Goal: Transaction & Acquisition: Purchase product/service

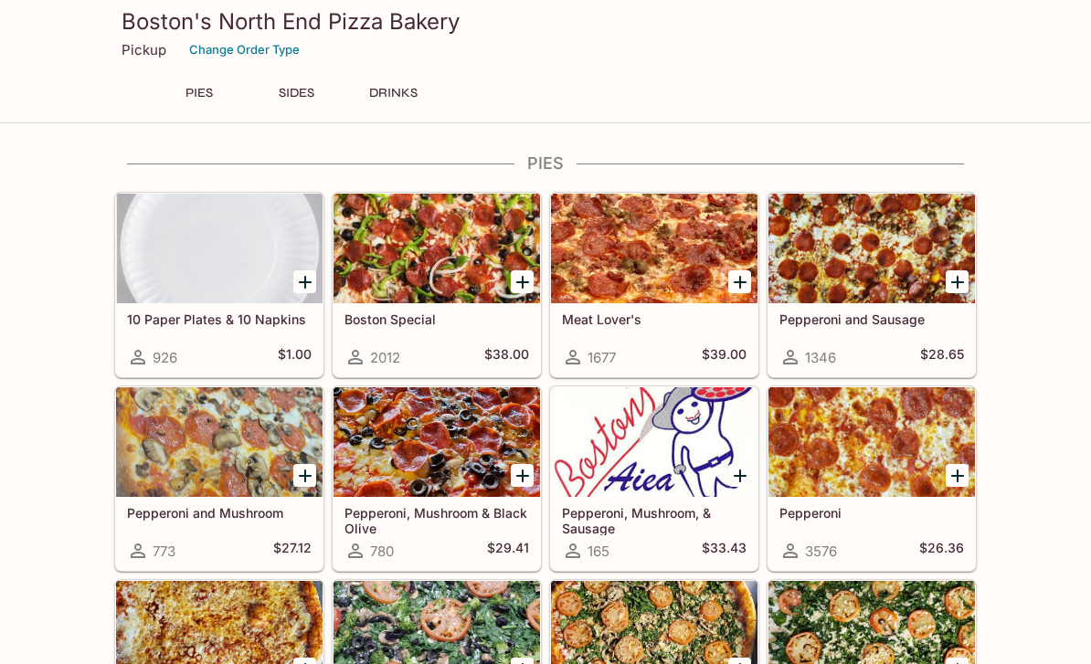
click at [528, 279] on icon "Add Boston Special" at bounding box center [523, 282] width 22 height 22
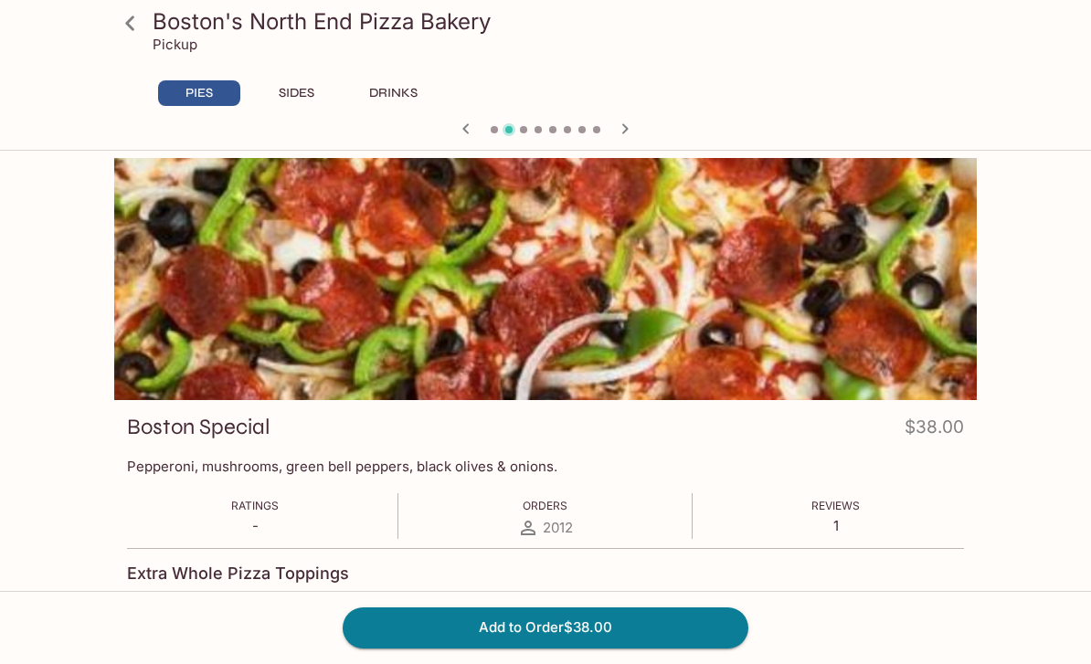
click at [651, 617] on button "Add to Order $38.00" at bounding box center [546, 627] width 406 height 40
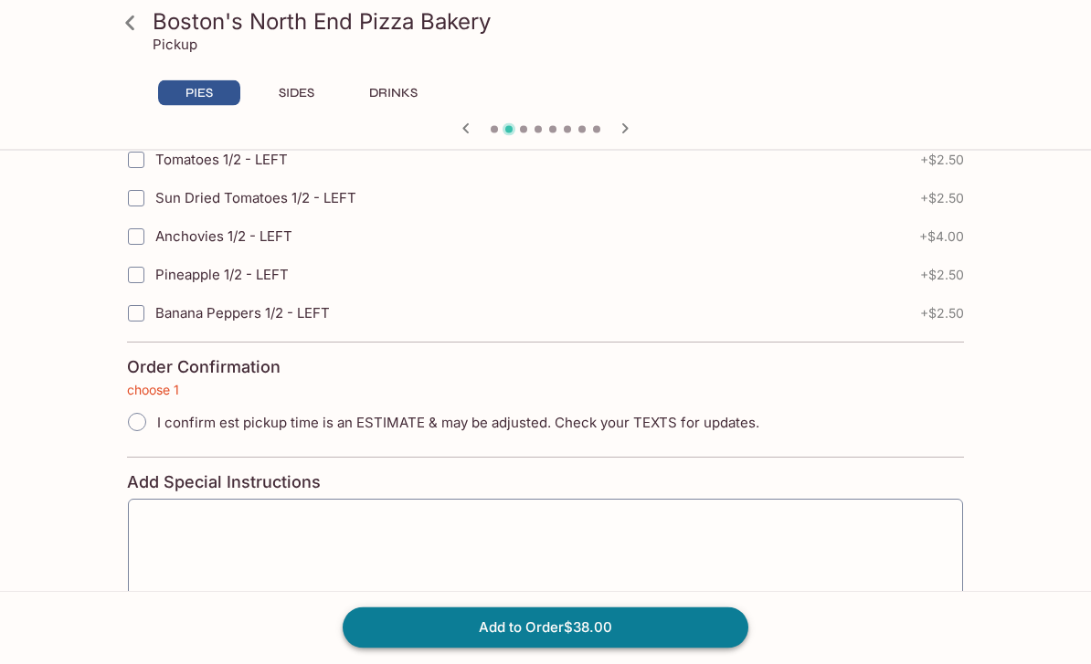
scroll to position [4079, 0]
click at [670, 648] on button "Add to Order $38.00" at bounding box center [546, 627] width 406 height 40
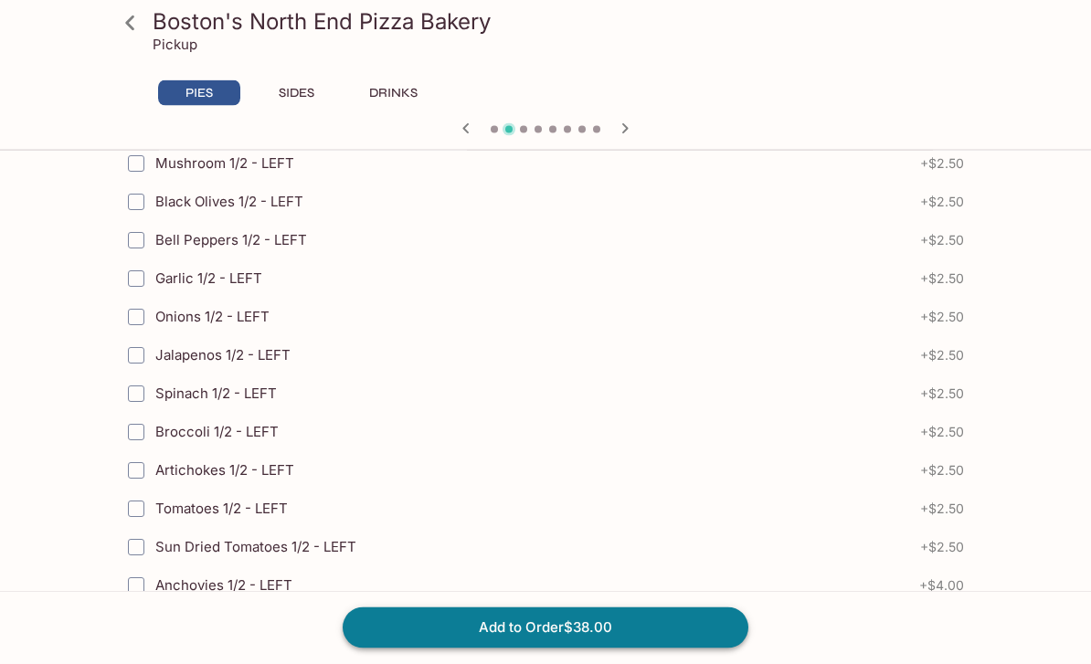
scroll to position [4127, 0]
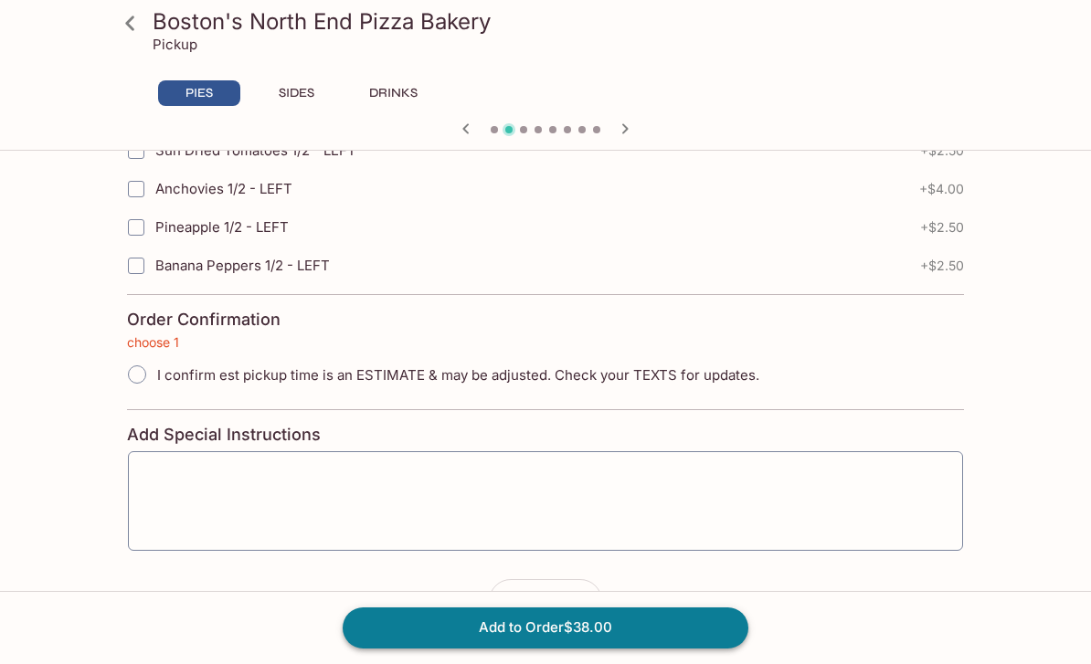
click at [552, 648] on button "Add to Order $38.00" at bounding box center [546, 627] width 406 height 40
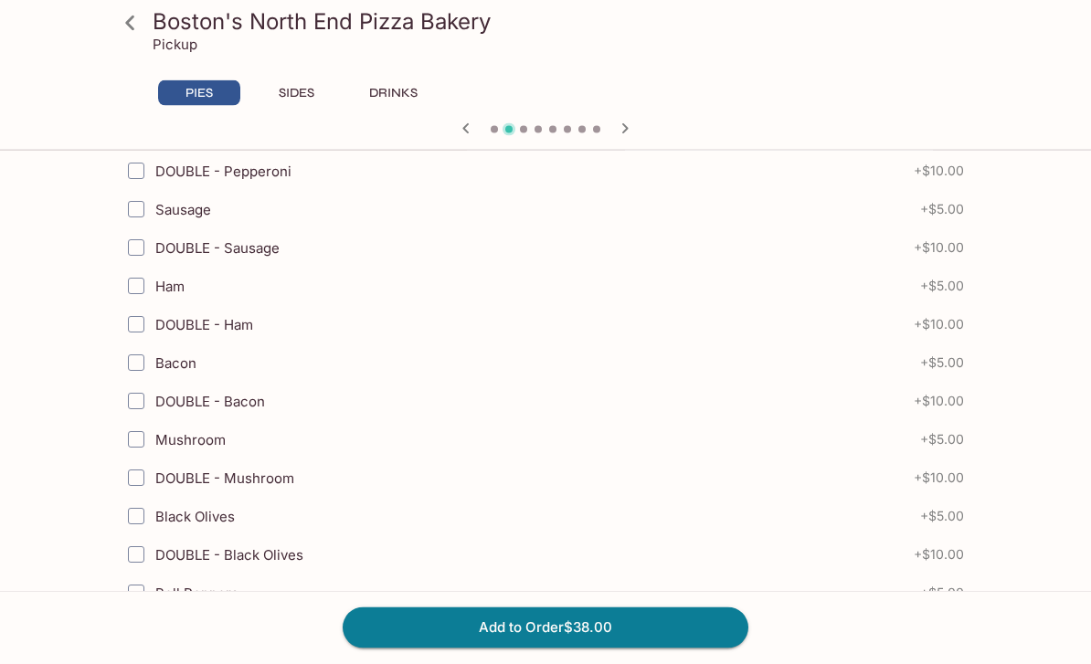
scroll to position [629, 0]
click at [133, 24] on icon at bounding box center [130, 23] width 32 height 32
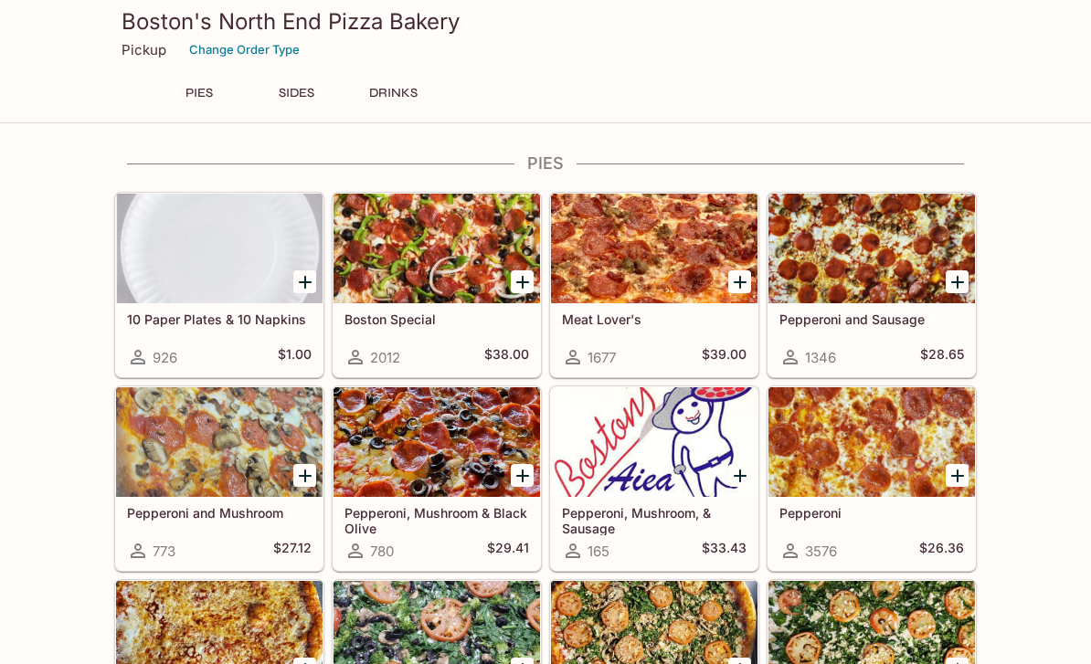
click at [733, 261] on div at bounding box center [654, 249] width 206 height 110
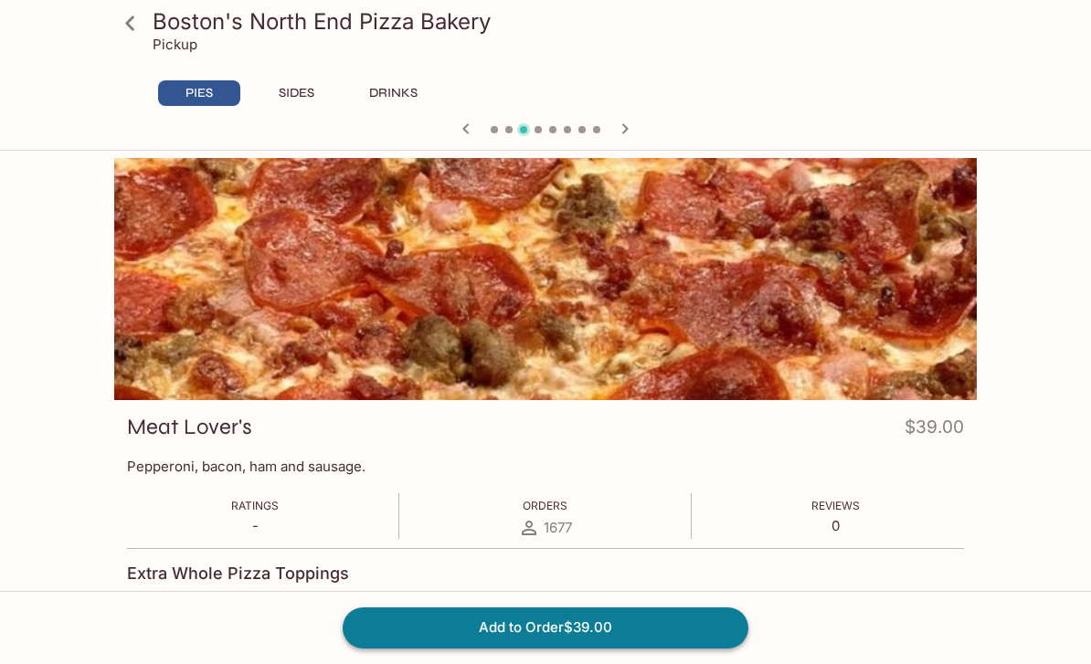
click at [607, 627] on button "Add to Order $39.00" at bounding box center [546, 627] width 406 height 40
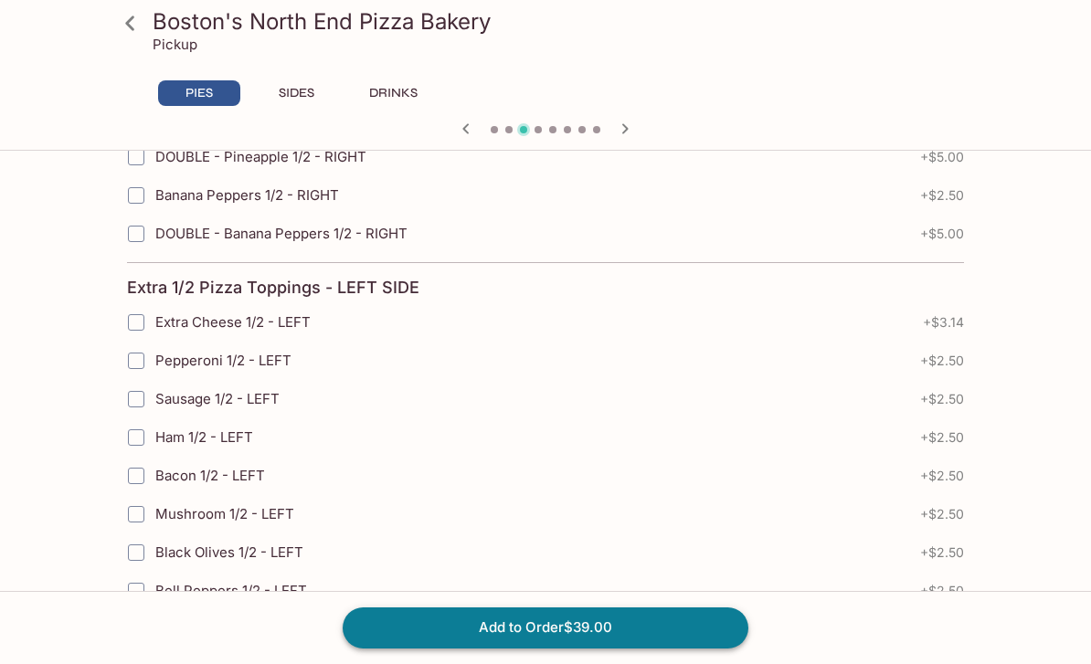
scroll to position [4175, 0]
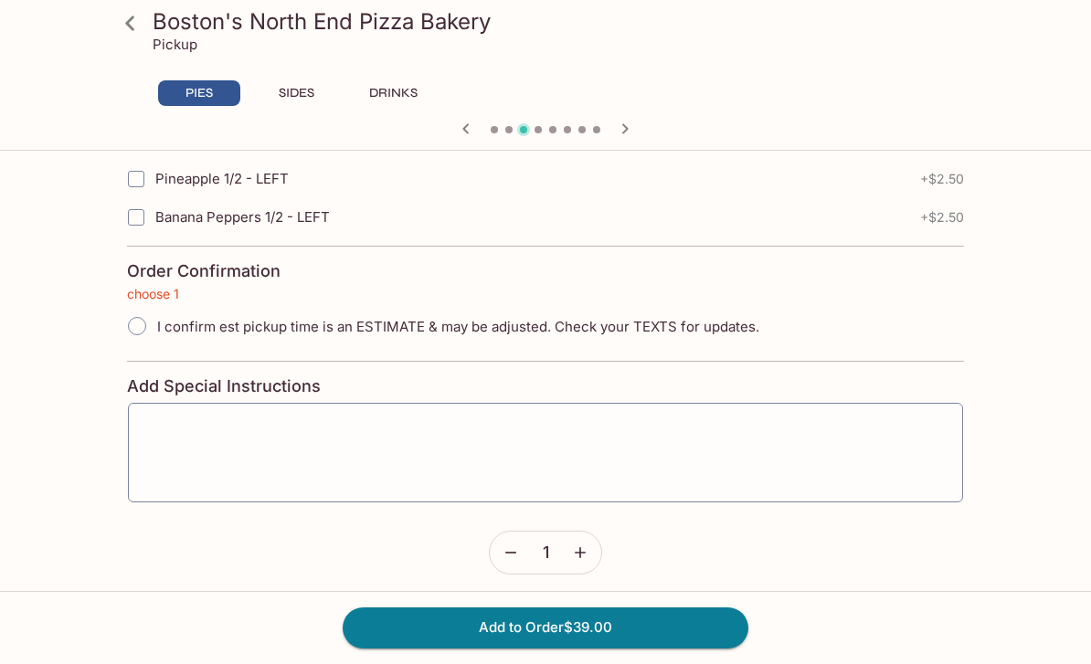
click at [587, 550] on icon "button" at bounding box center [580, 553] width 18 height 18
click at [513, 547] on icon "button" at bounding box center [510, 553] width 18 height 18
click at [610, 626] on button "Add to Order $39.00" at bounding box center [546, 627] width 406 height 40
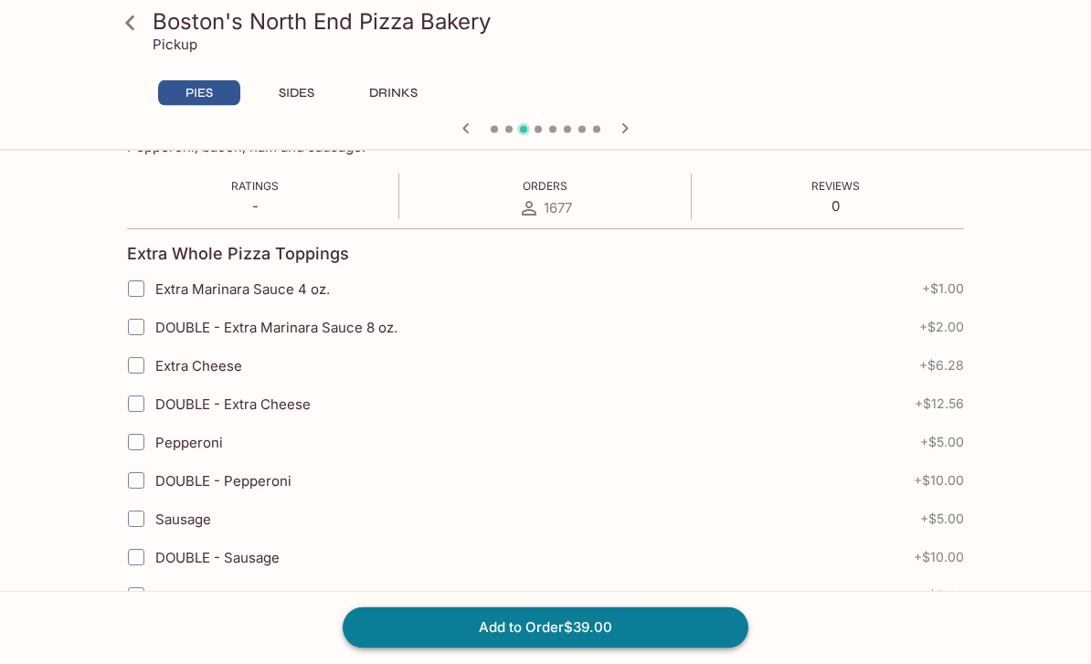
scroll to position [0, 0]
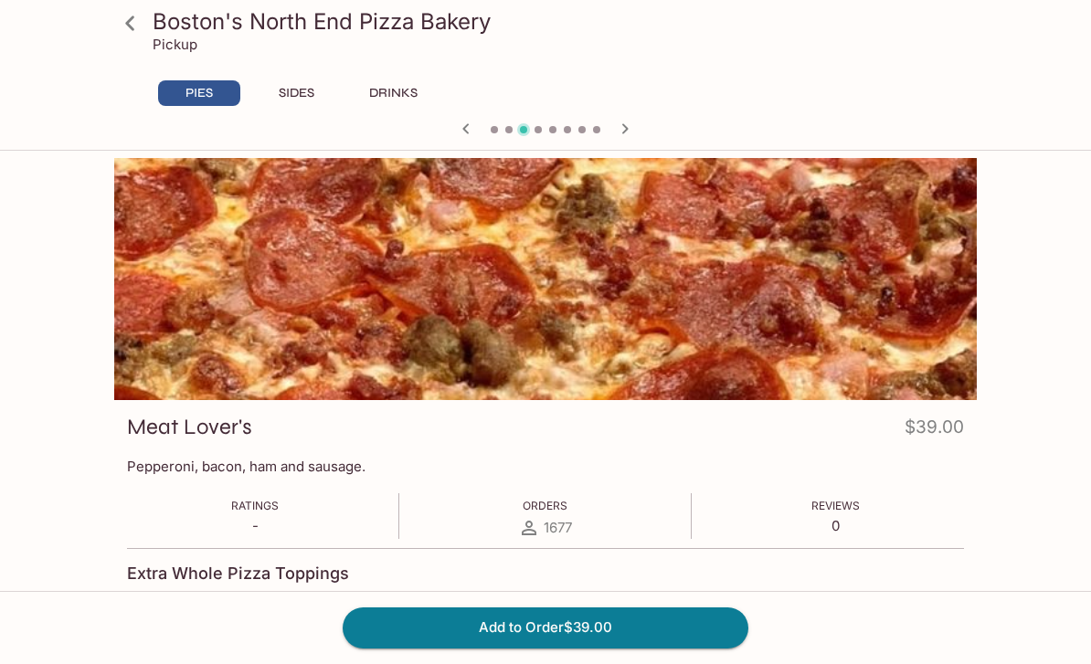
click at [629, 128] on icon "button" at bounding box center [625, 129] width 22 height 22
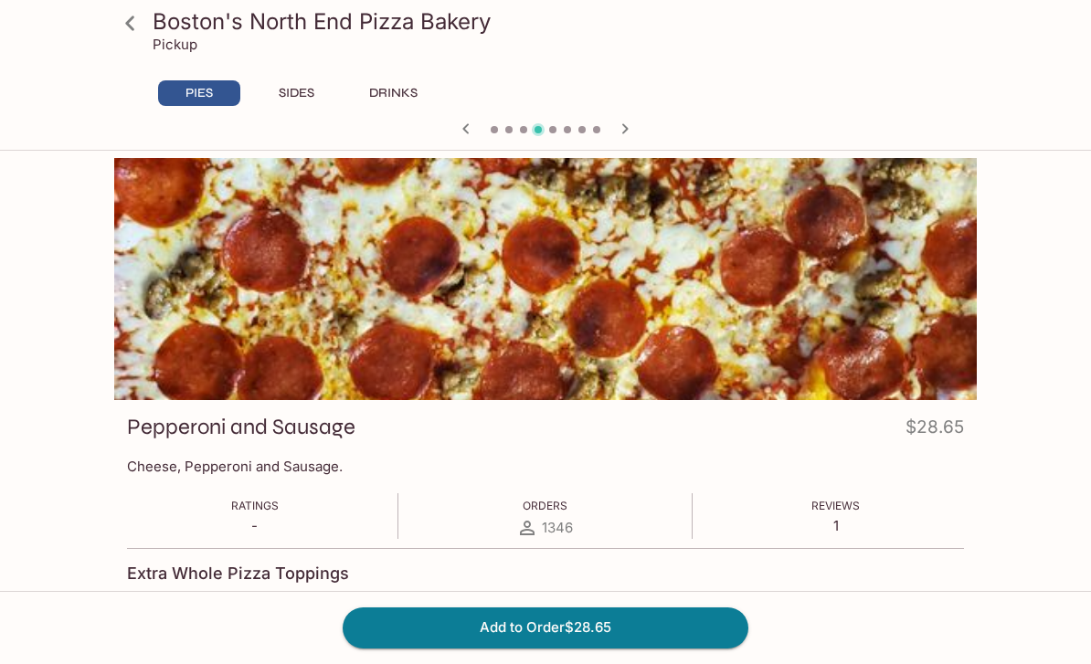
click at [620, 130] on icon "button" at bounding box center [625, 129] width 22 height 22
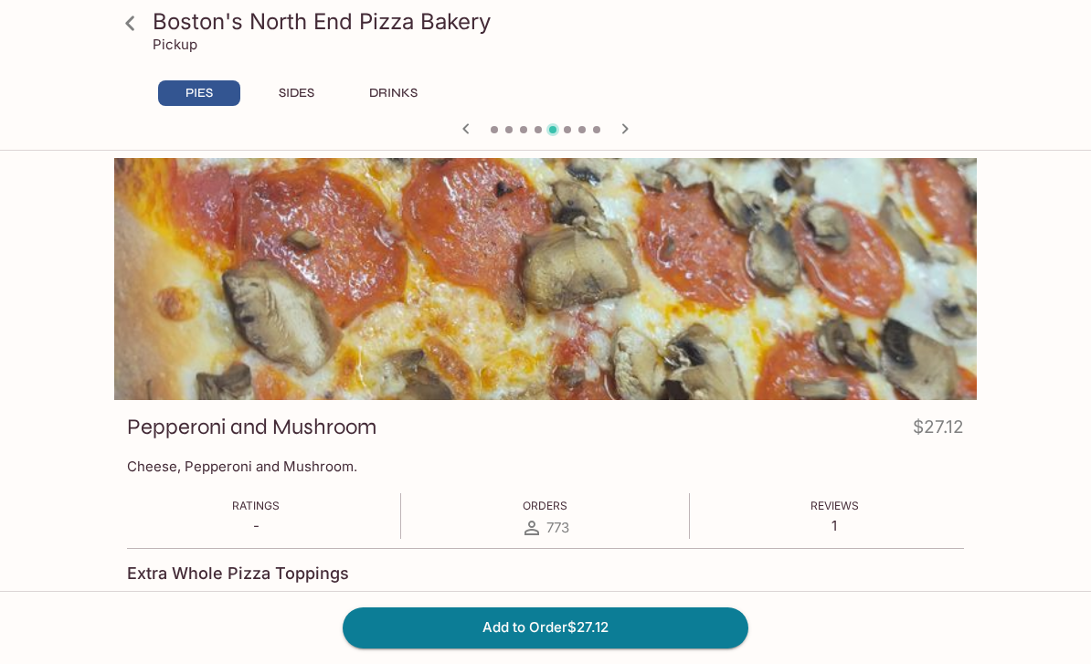
click at [627, 127] on icon "button" at bounding box center [625, 129] width 22 height 22
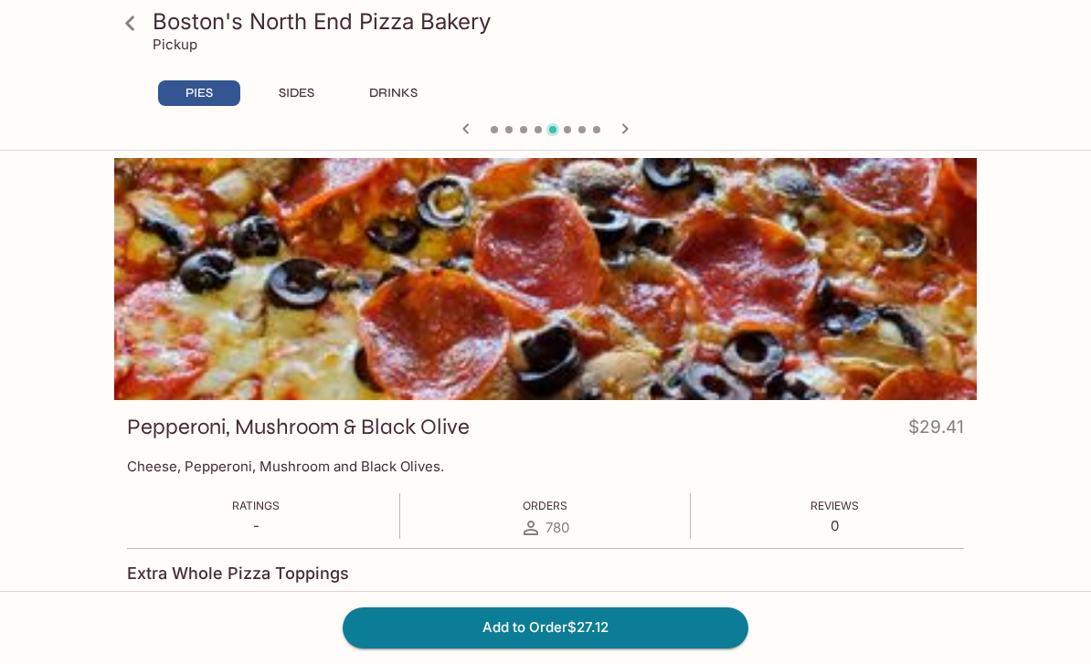
click at [626, 126] on icon "button" at bounding box center [625, 129] width 22 height 22
click at [631, 124] on icon "button" at bounding box center [625, 129] width 22 height 22
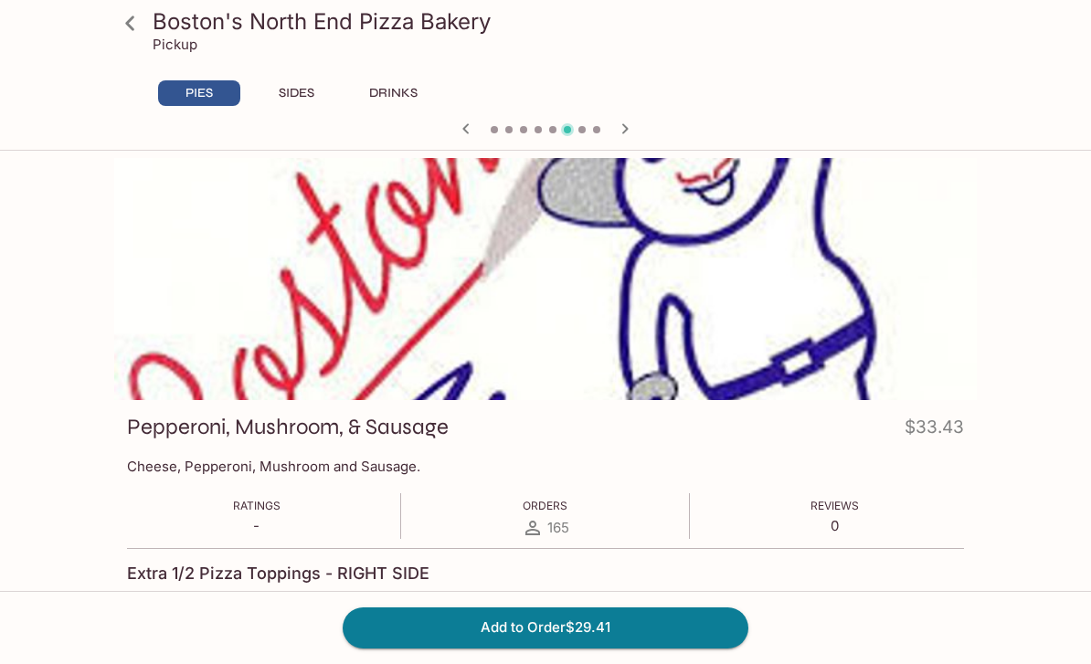
click at [633, 130] on icon "button" at bounding box center [625, 129] width 22 height 22
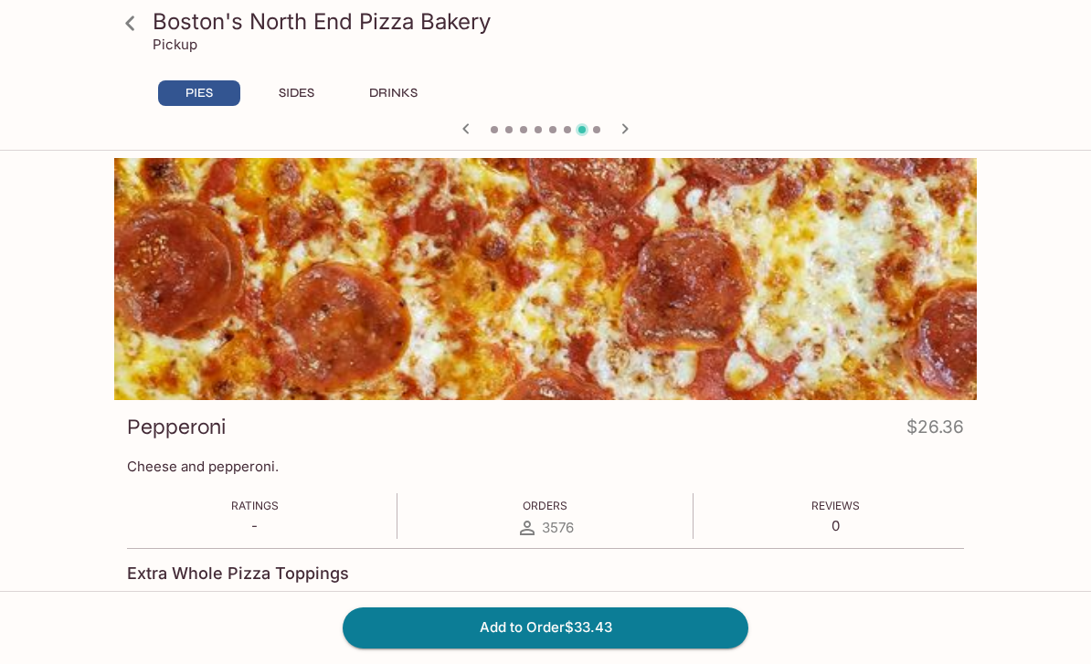
click at [633, 119] on icon "button" at bounding box center [625, 129] width 22 height 22
click at [639, 125] on div at bounding box center [545, 130] width 877 height 27
click at [627, 125] on icon "button" at bounding box center [625, 129] width 22 height 22
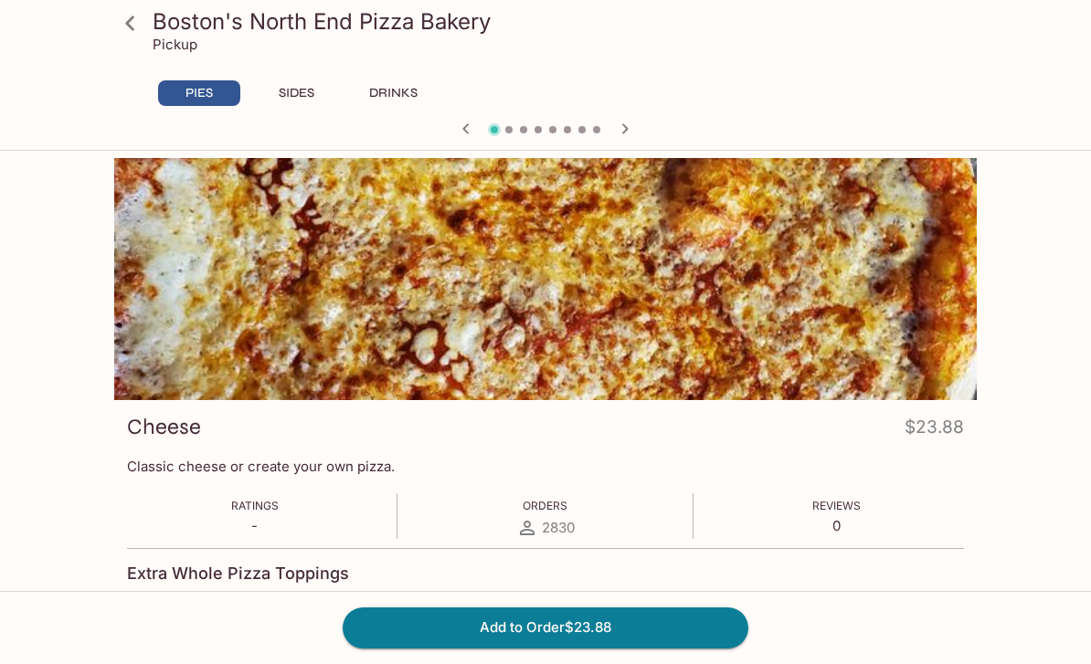
click at [142, 30] on icon at bounding box center [130, 23] width 32 height 32
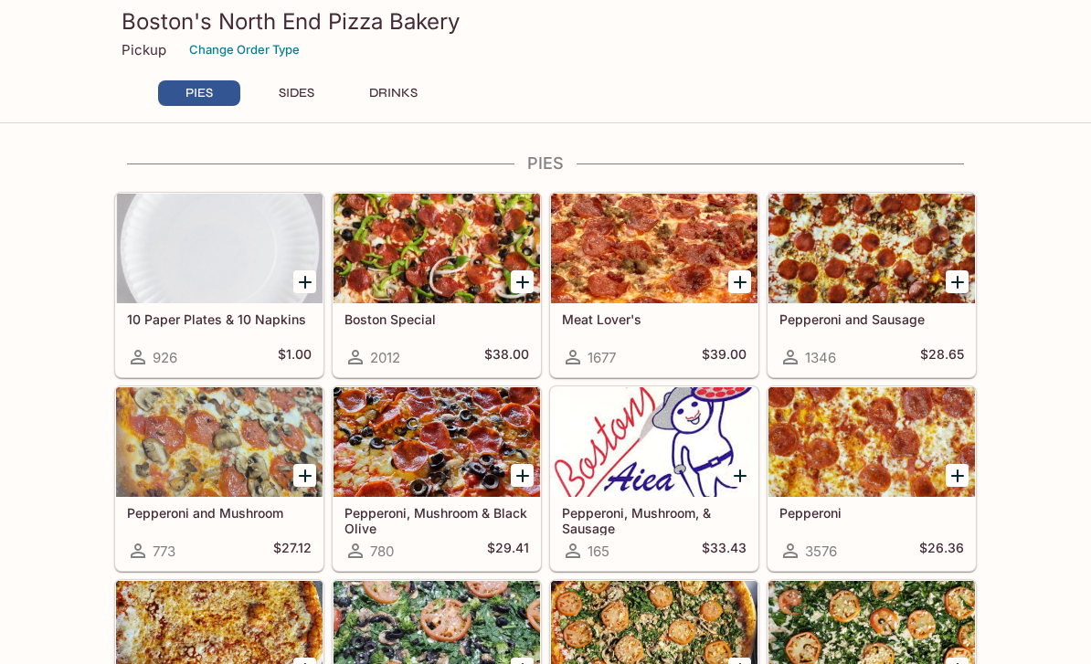
click at [140, 48] on p "Pickup" at bounding box center [143, 49] width 45 height 17
click at [149, 42] on p "Pickup" at bounding box center [143, 49] width 45 height 17
click at [137, 50] on p "Pickup" at bounding box center [143, 49] width 45 height 17
click at [128, 47] on p "Pickup" at bounding box center [143, 49] width 45 height 17
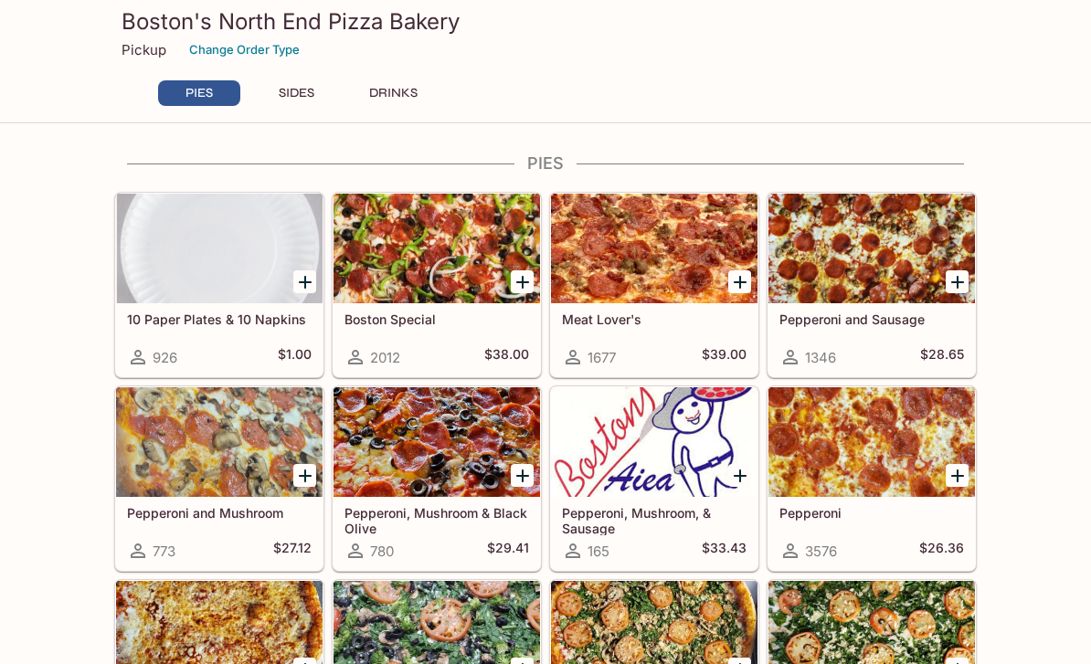
click at [128, 46] on p "Pickup" at bounding box center [143, 49] width 45 height 17
click at [148, 51] on p "Pickup" at bounding box center [143, 49] width 45 height 17
click at [148, 50] on p "Pickup" at bounding box center [143, 49] width 45 height 17
click at [260, 50] on button "Change Order Type" at bounding box center [244, 50] width 127 height 28
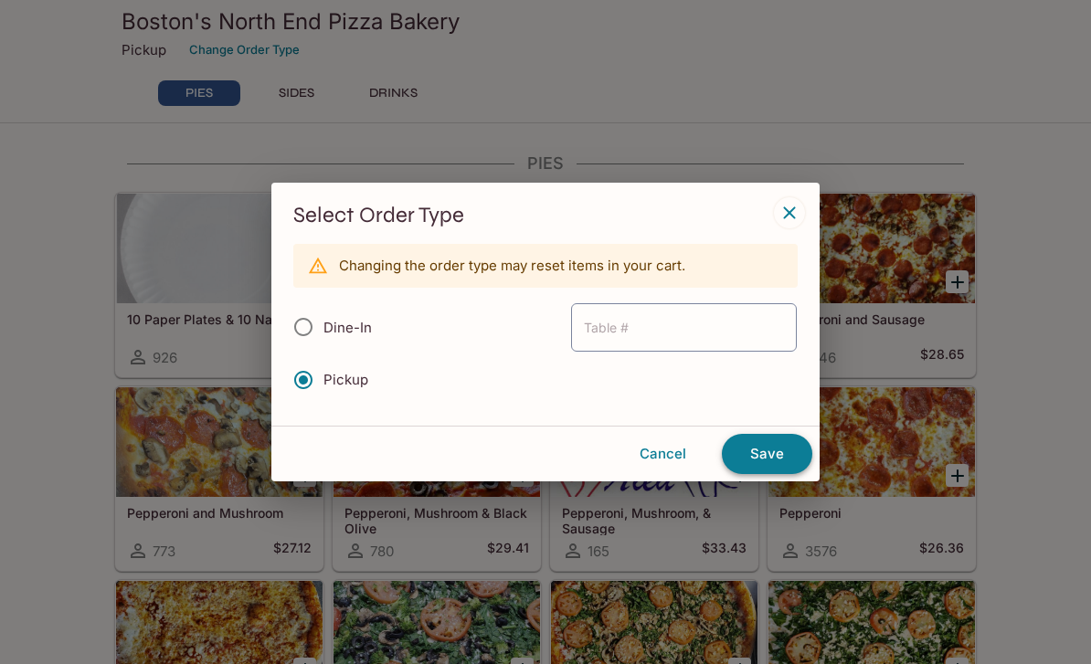
click at [765, 461] on button "Save" at bounding box center [767, 454] width 90 height 40
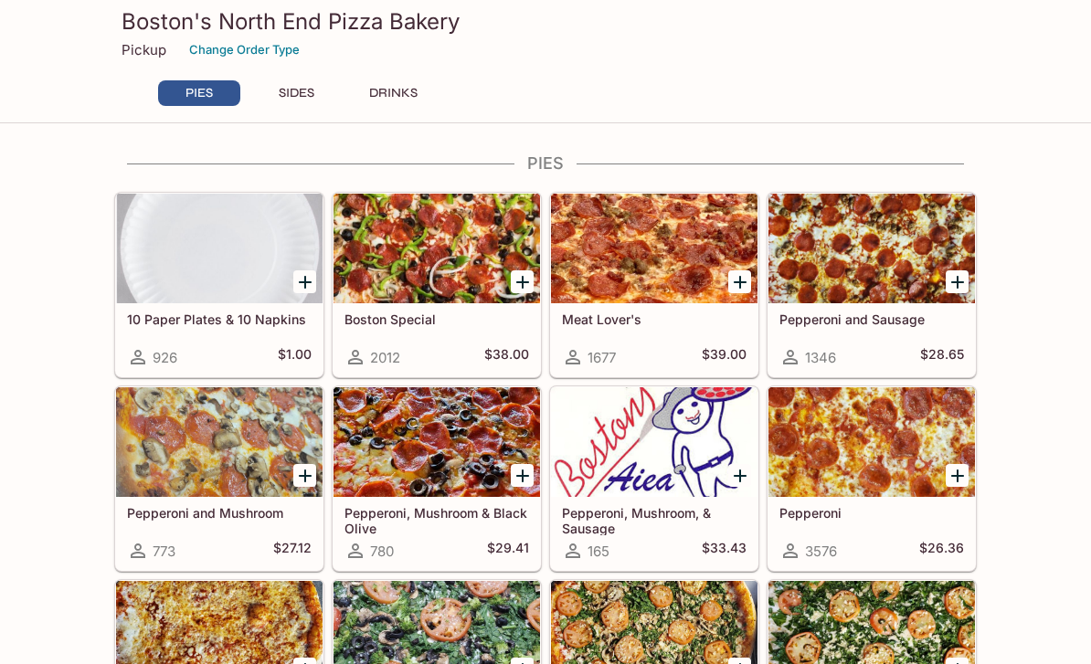
click at [437, 272] on div at bounding box center [436, 249] width 206 height 110
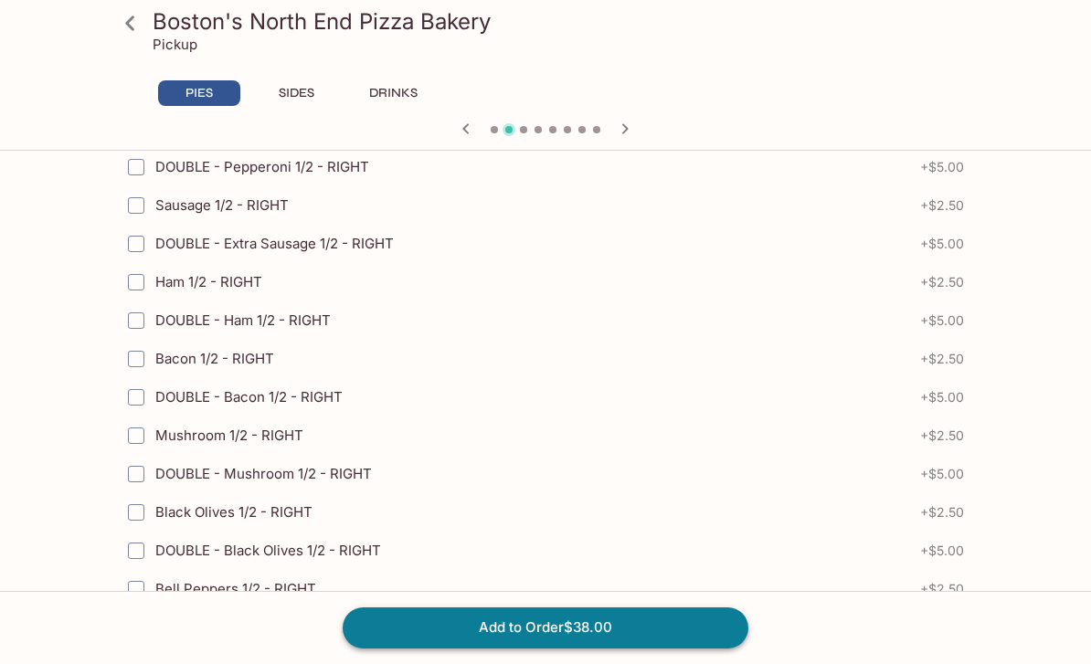
click at [523, 648] on button "Add to Order $38.00" at bounding box center [546, 627] width 406 height 40
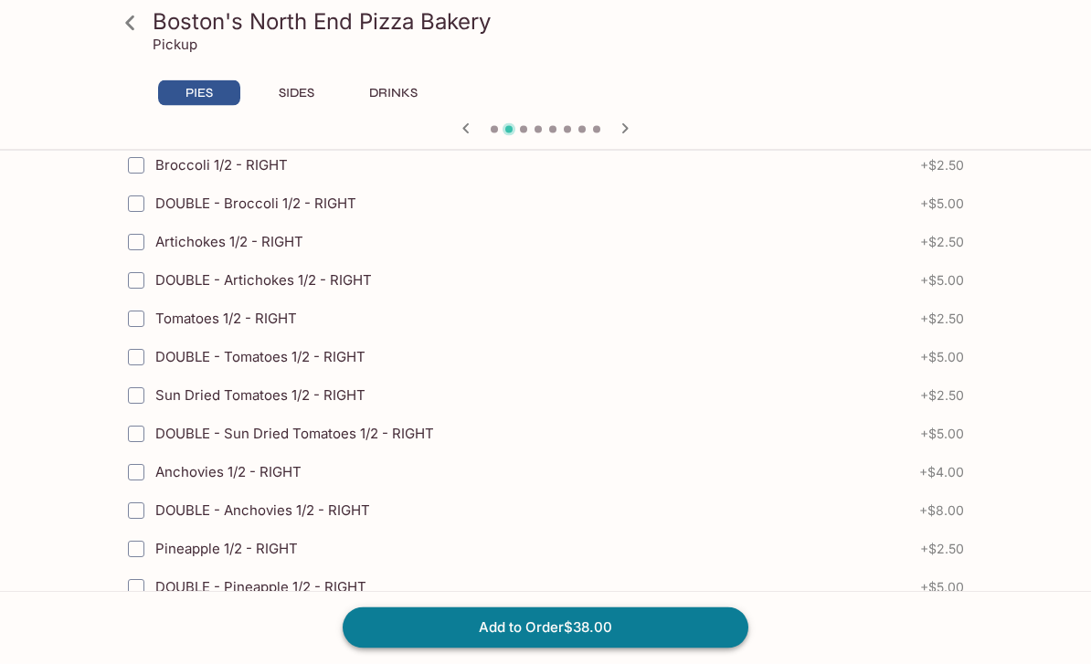
scroll to position [4127, 0]
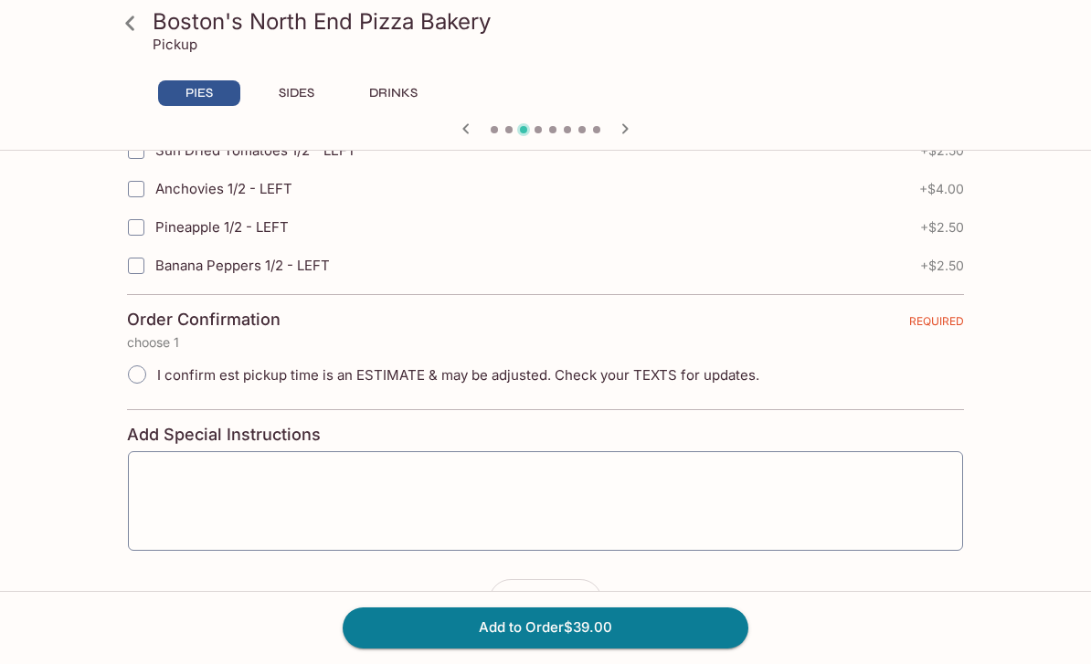
click at [139, 375] on input "I confirm est pickup time is an ESTIMATE & may be adjusted. Check your TEXTS fo…" at bounding box center [137, 374] width 38 height 38
radio input "true"
click at [627, 648] on button "Add to Order $39.00" at bounding box center [546, 627] width 406 height 40
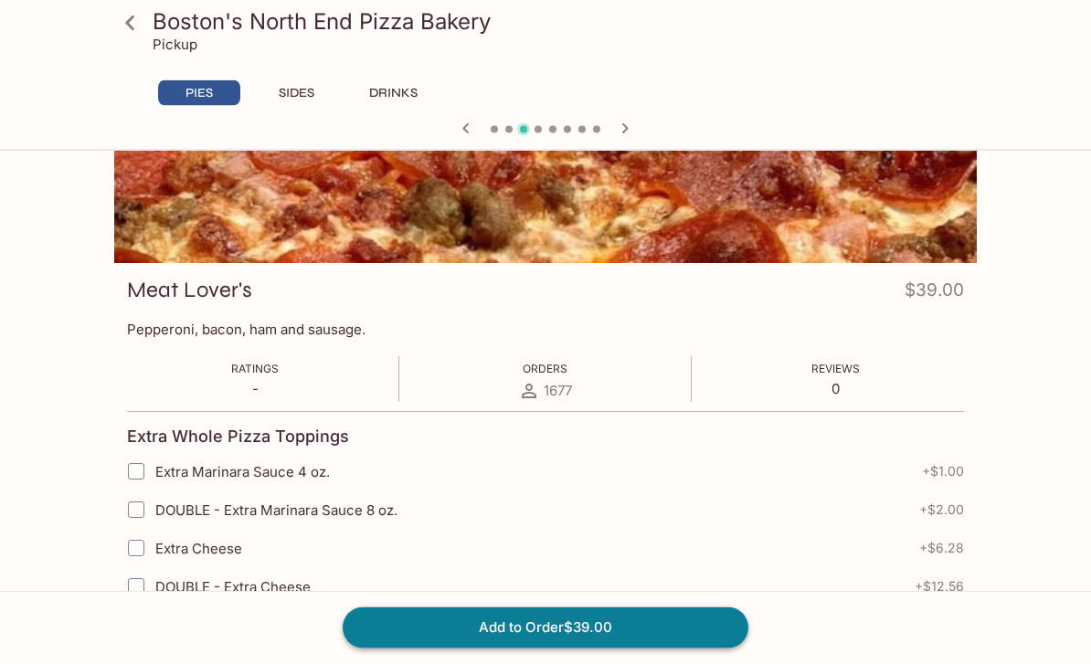
scroll to position [0, 0]
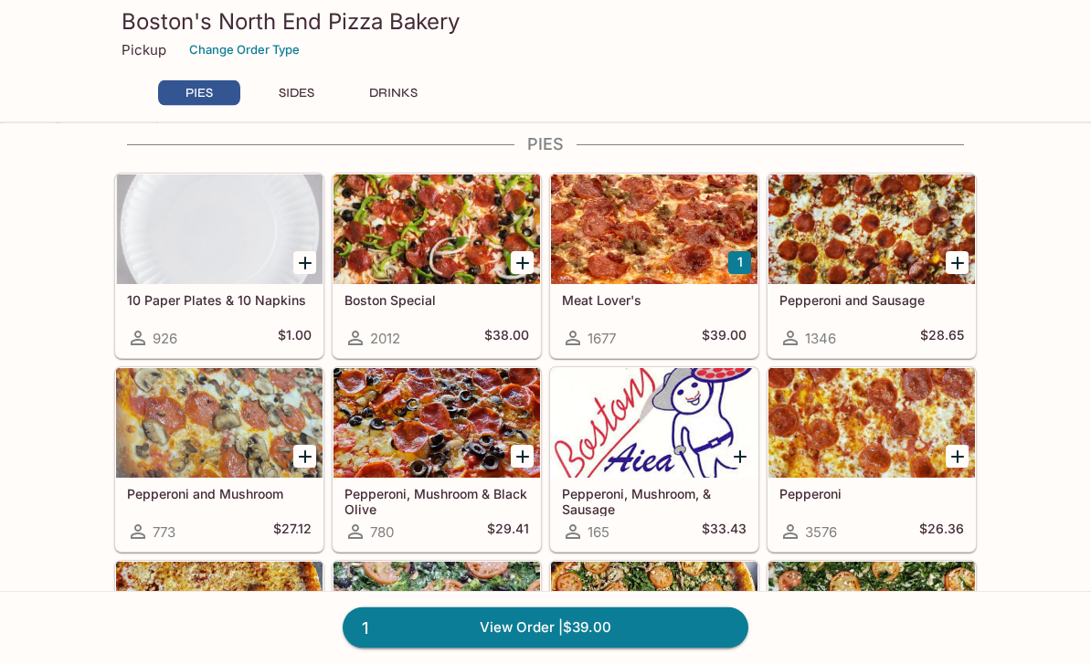
scroll to position [19, 0]
click at [536, 648] on link "1 View Order | $39.00" at bounding box center [546, 627] width 406 height 40
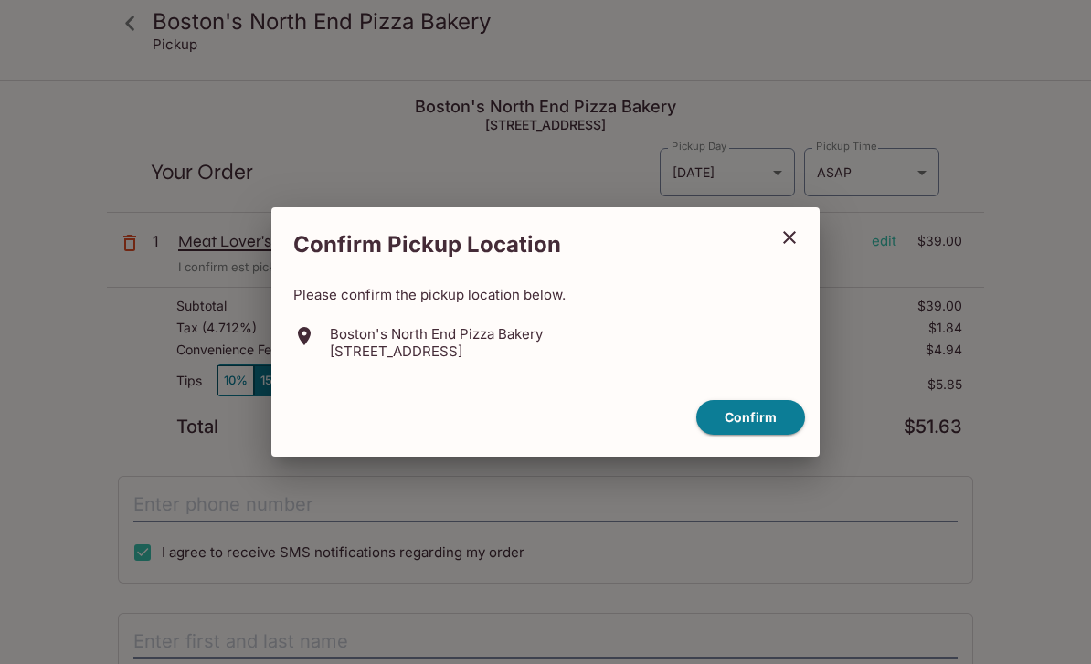
click at [795, 260] on button "close" at bounding box center [789, 238] width 46 height 46
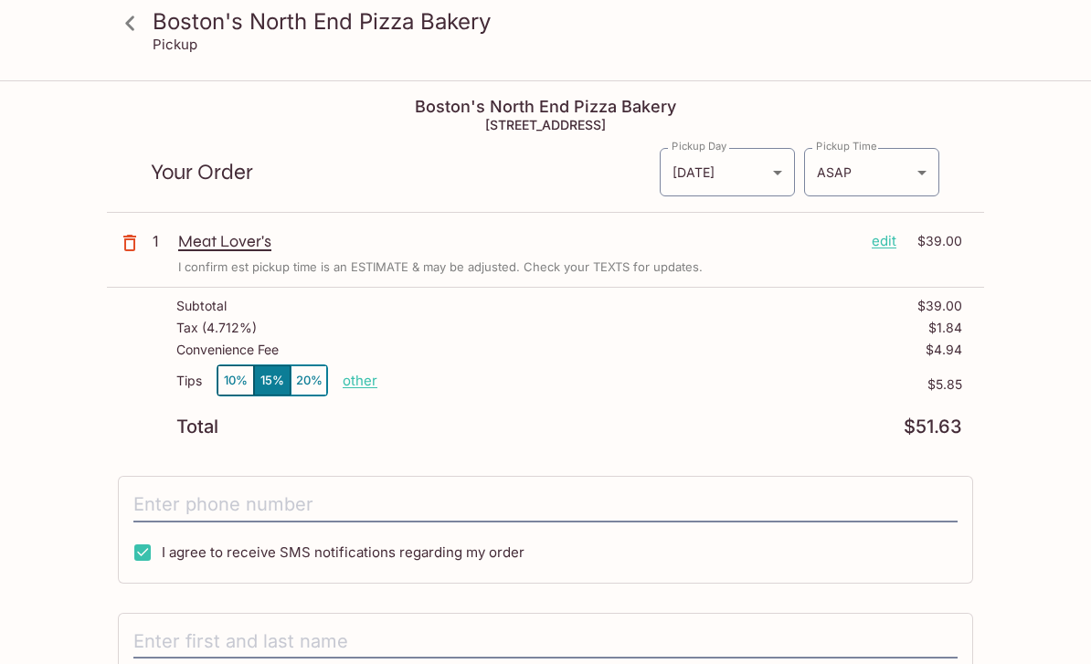
click at [137, 19] on icon at bounding box center [130, 23] width 32 height 32
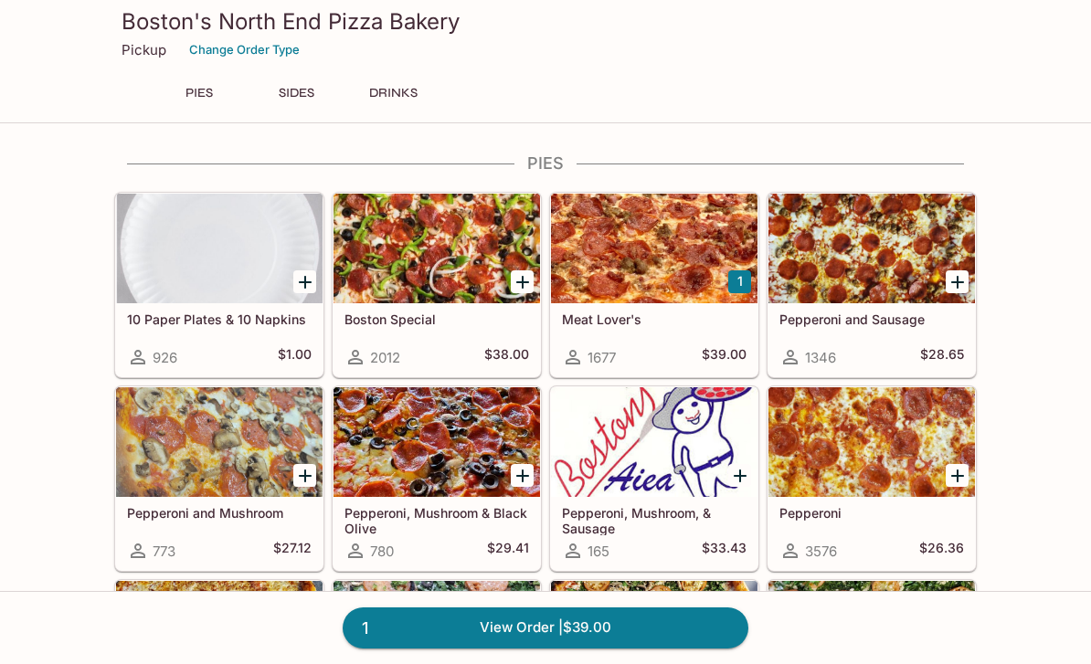
click at [308, 282] on icon "Add 10 Paper Plates & 10 Napkins" at bounding box center [305, 282] width 13 height 13
click at [521, 277] on icon "Add Boston Special" at bounding box center [523, 282] width 22 height 22
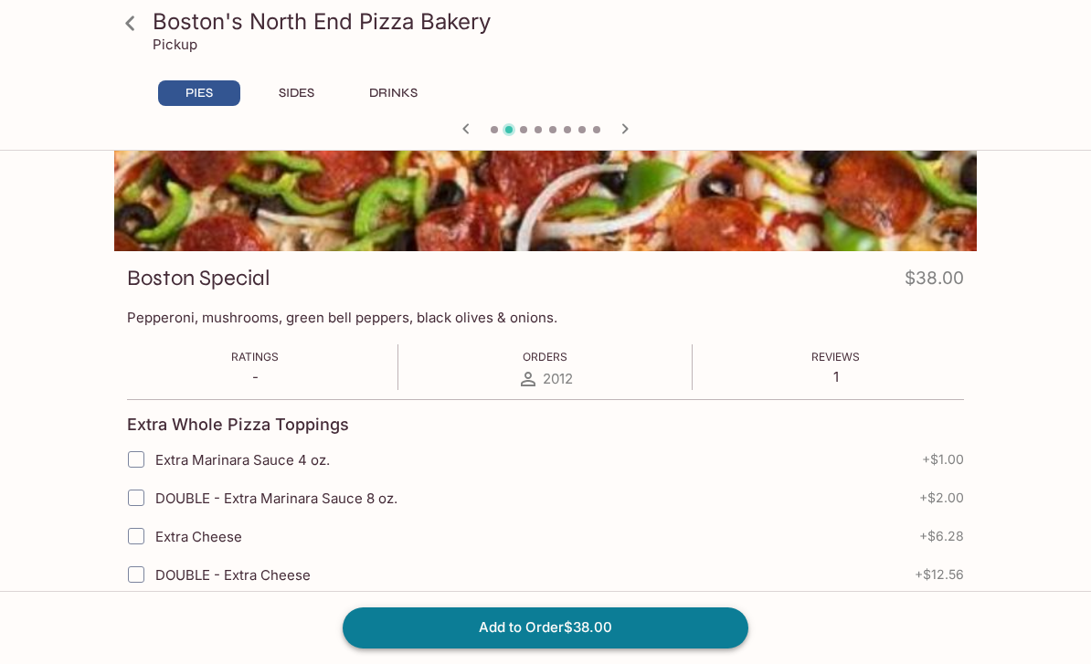
click at [622, 648] on button "Add to Order $38.00" at bounding box center [546, 627] width 406 height 40
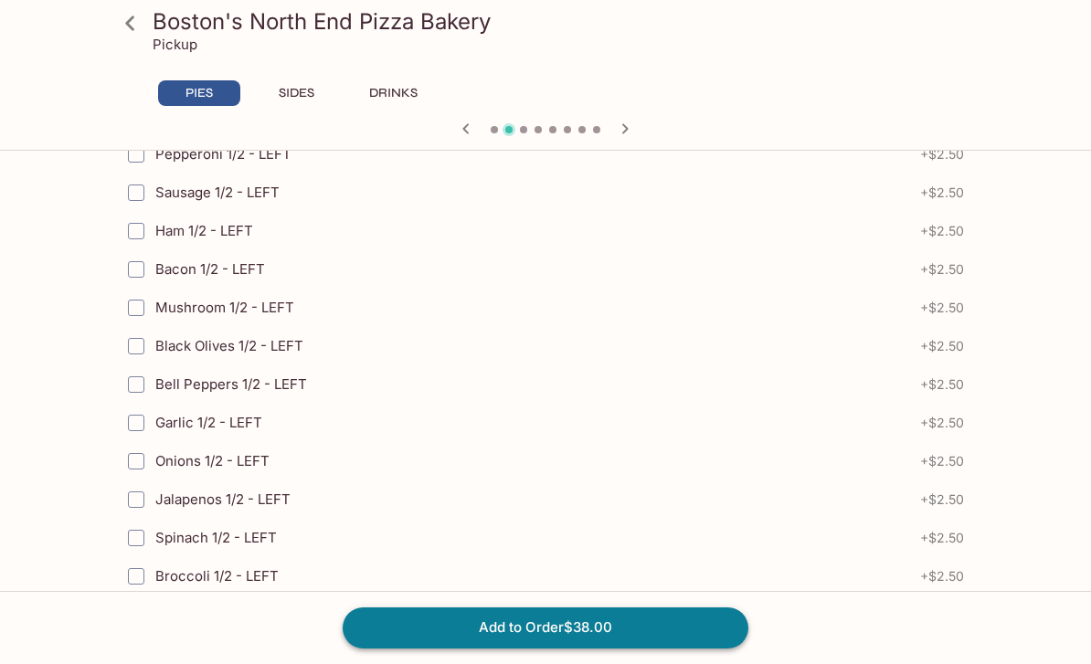
scroll to position [4127, 0]
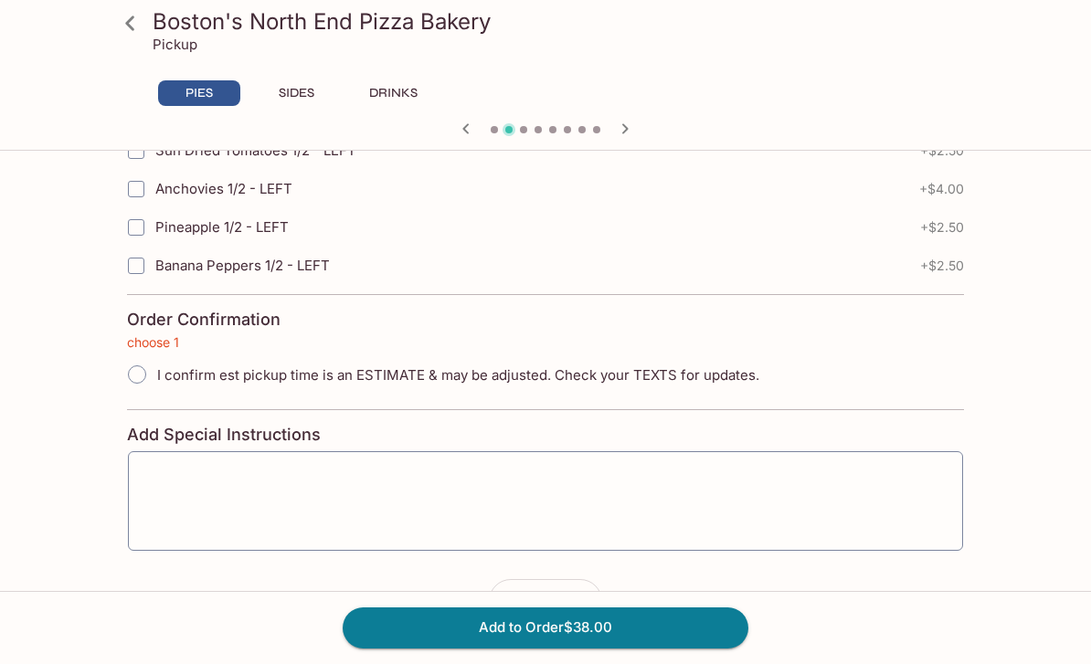
click at [133, 370] on input "I confirm est pickup time is an ESTIMATE & may be adjusted. Check your TEXTS fo…" at bounding box center [137, 374] width 38 height 38
radio input "true"
click at [644, 648] on button "Add to Order $38.00" at bounding box center [546, 627] width 406 height 40
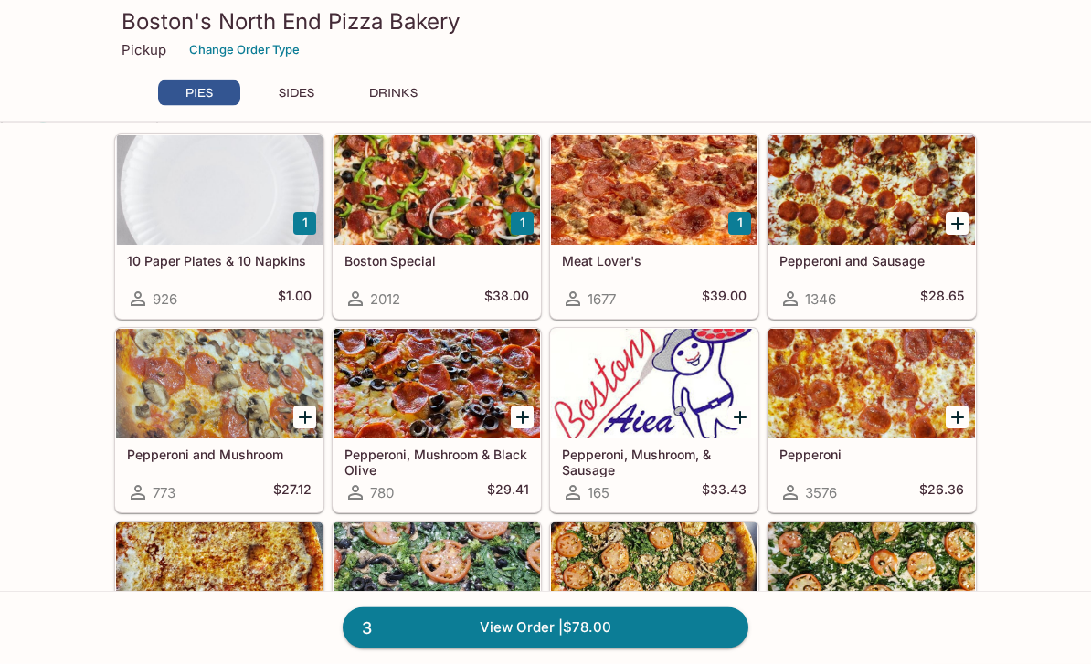
scroll to position [46, 0]
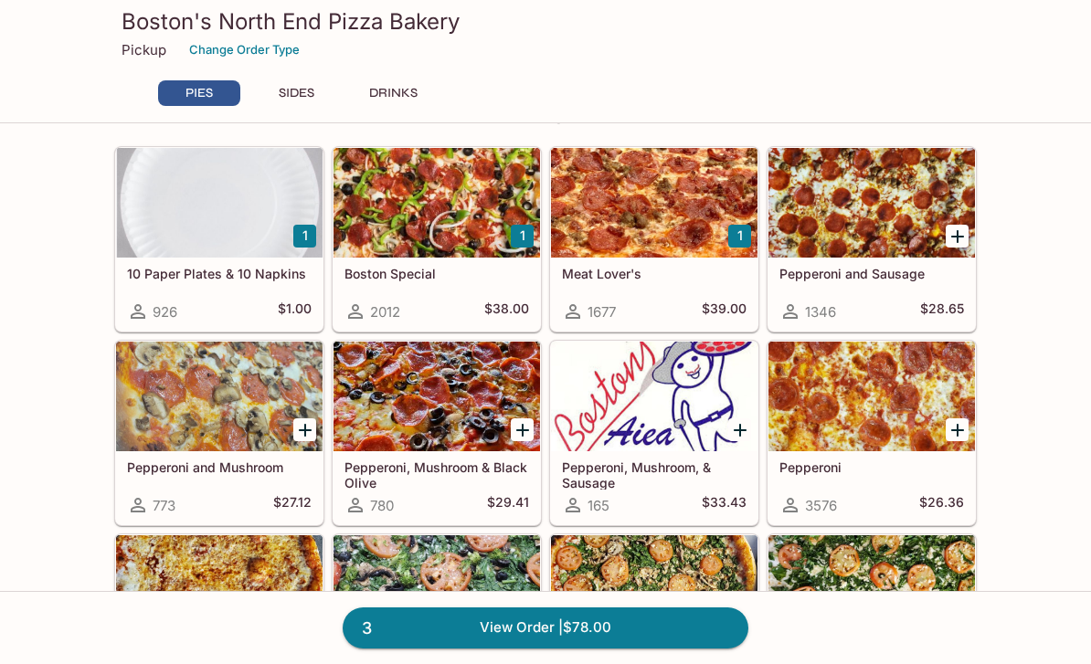
click at [949, 431] on icon "Add Pepperoni" at bounding box center [957, 430] width 22 height 22
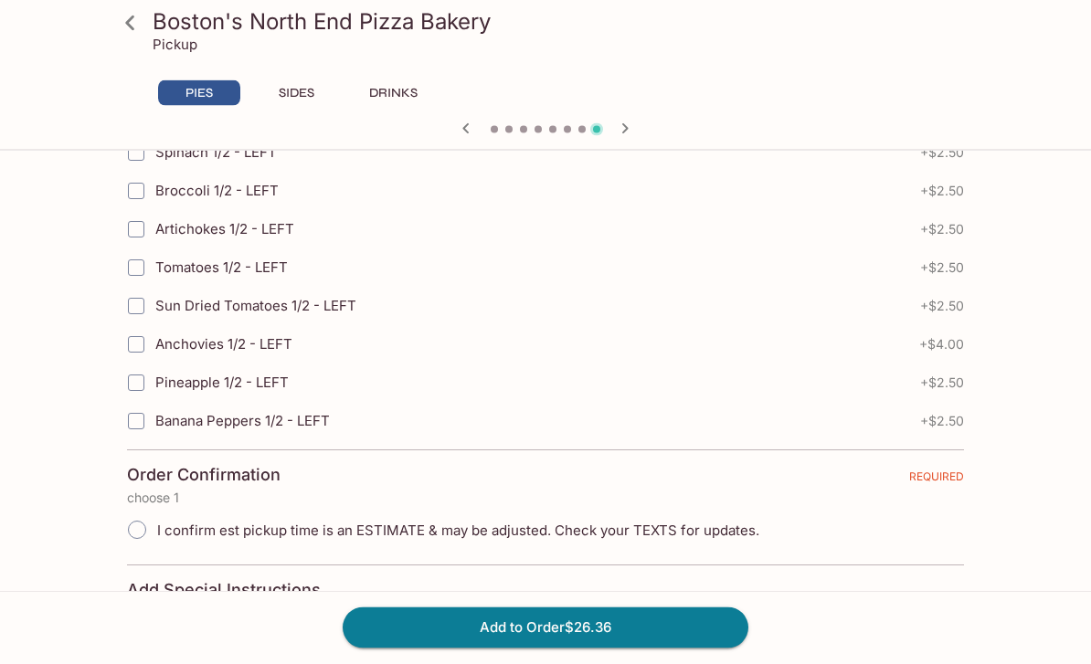
scroll to position [4127, 0]
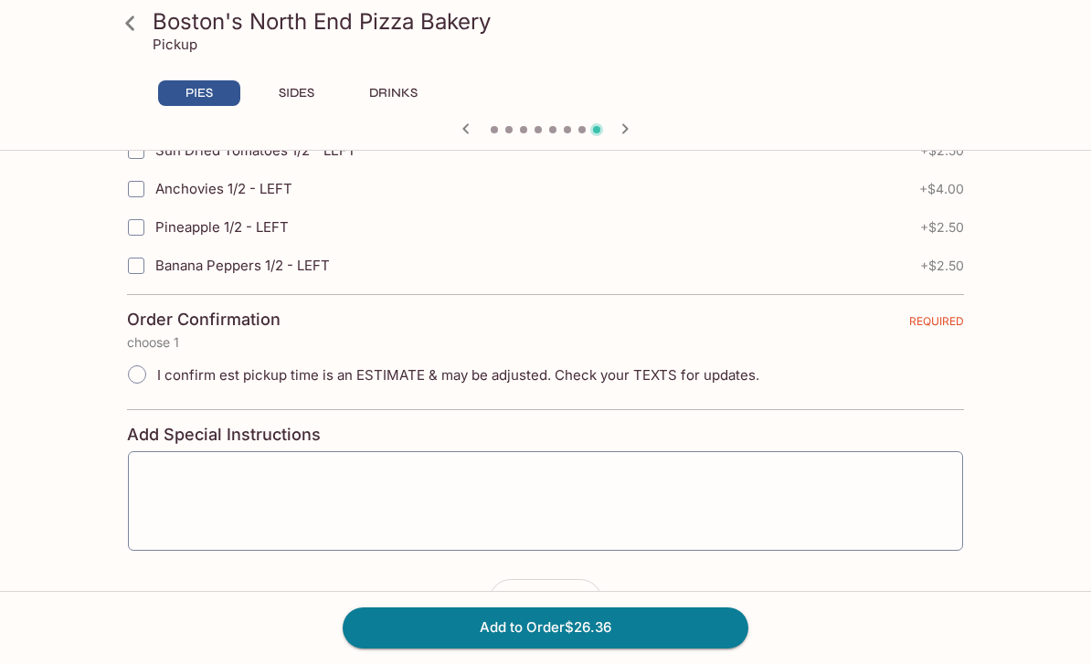
click at [136, 375] on input "I confirm est pickup time is an ESTIMATE & may be adjusted. Check your TEXTS fo…" at bounding box center [137, 374] width 38 height 38
radio input "true"
click at [626, 648] on button "Add to Order $26.36" at bounding box center [546, 627] width 406 height 40
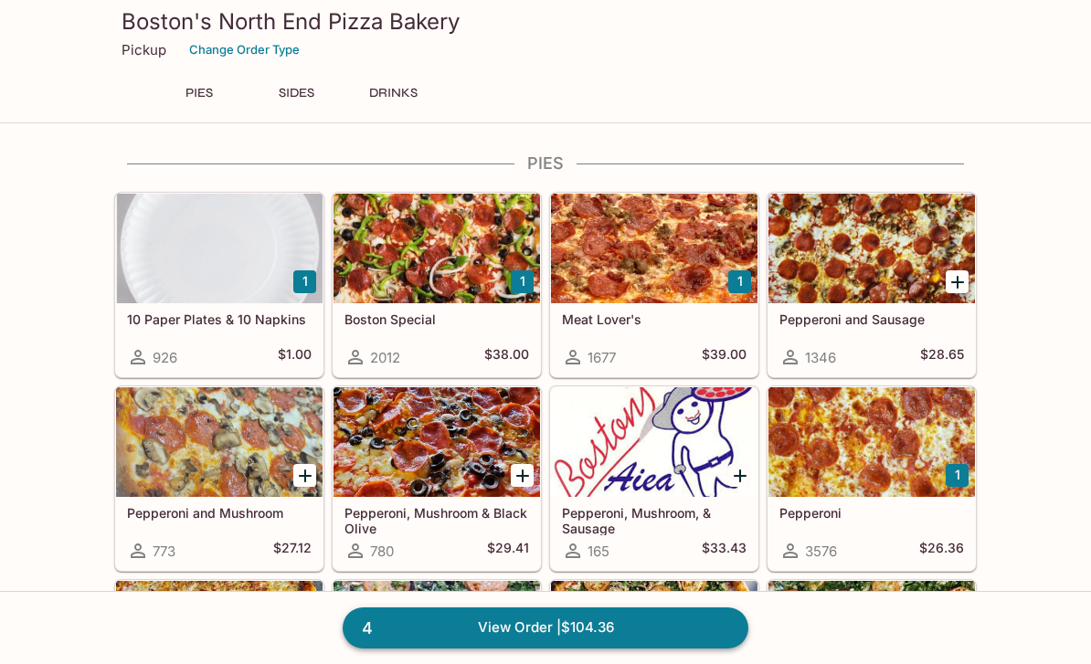
click at [606, 648] on link "4 View Order | $104.36" at bounding box center [546, 627] width 406 height 40
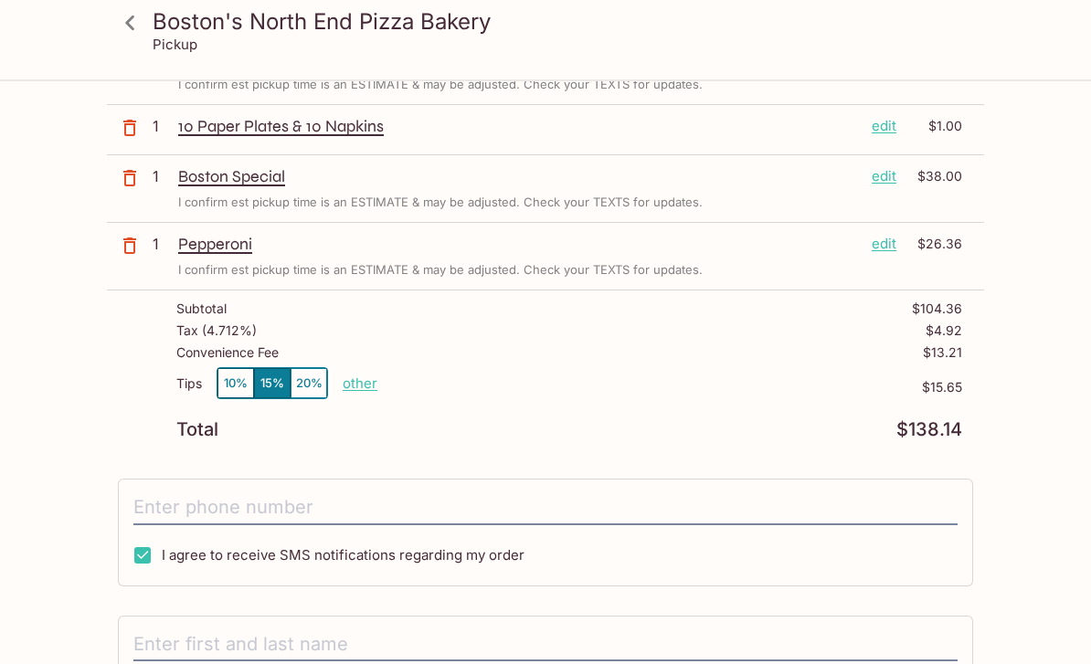
scroll to position [183, 0]
click at [174, 512] on input "tel" at bounding box center [545, 508] width 824 height 35
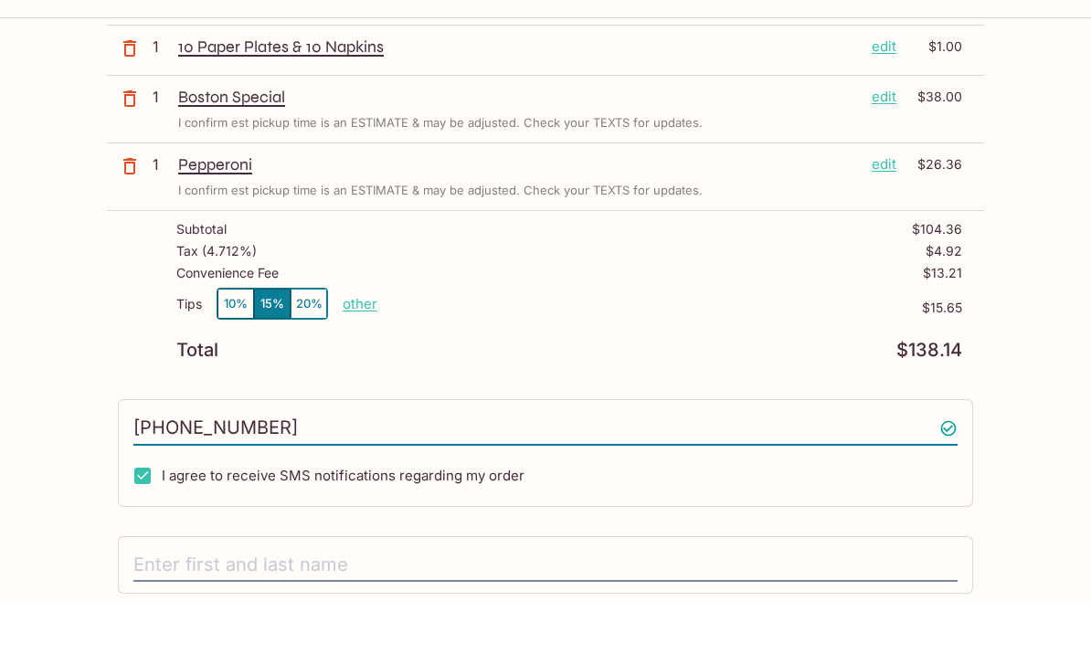
scroll to position [216, 0]
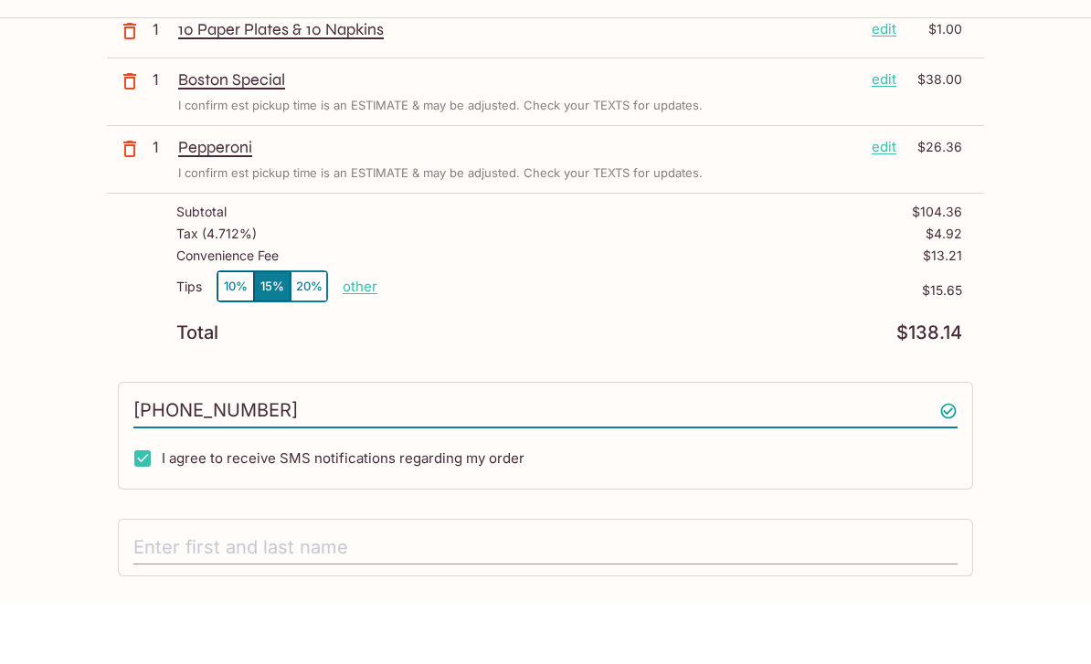
type input "[PHONE_NUMBER]"
click at [158, 594] on input "text" at bounding box center [545, 611] width 824 height 35
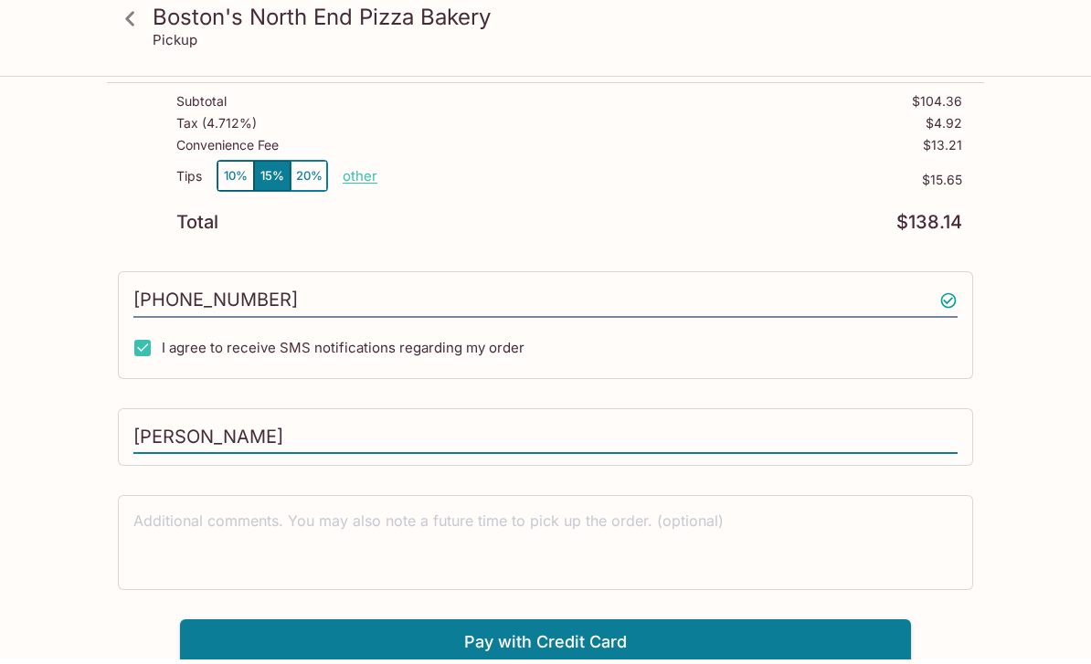
scroll to position [390, 0]
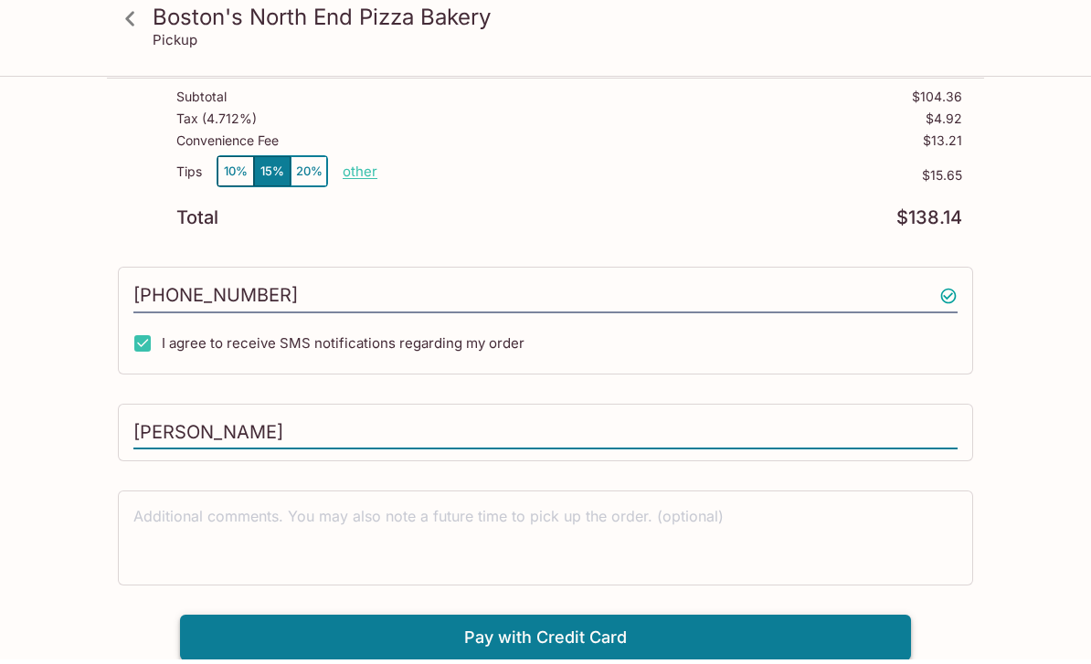
type input "[PERSON_NAME]"
click at [391, 628] on button "Pay with Credit Card" at bounding box center [545, 642] width 731 height 46
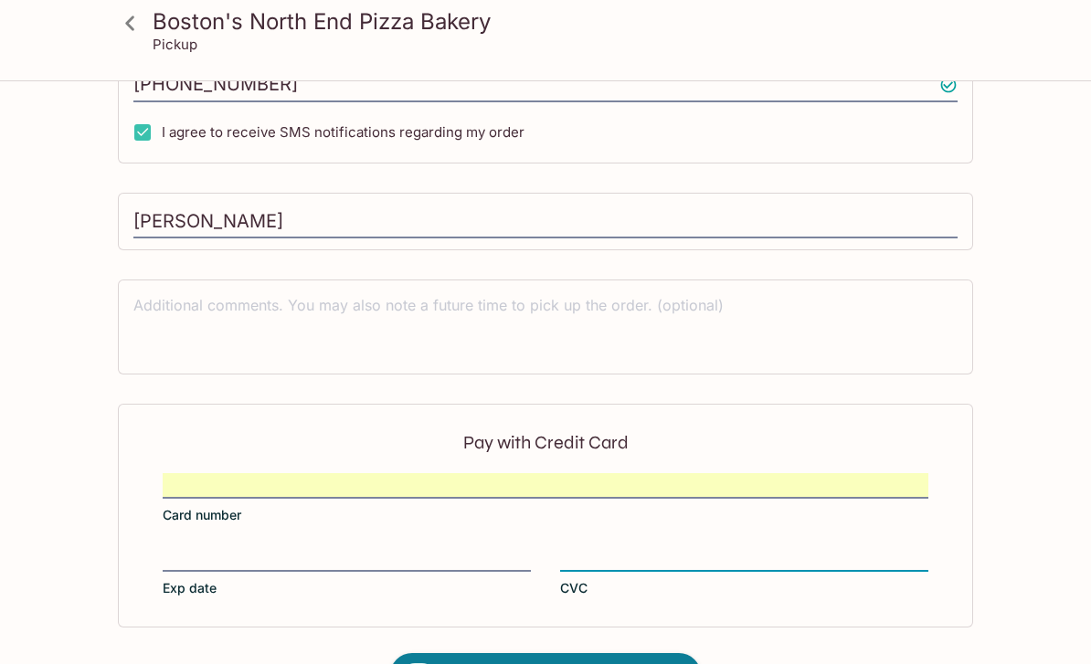
scroll to position [664, 0]
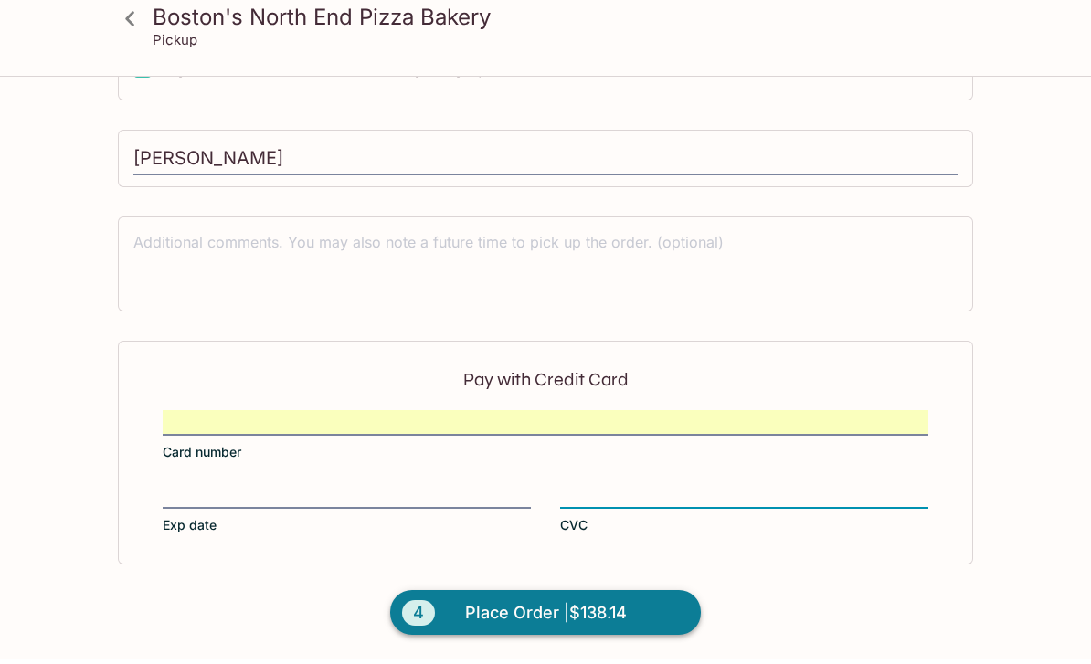
click at [568, 607] on span "Place Order | $138.14" at bounding box center [546, 617] width 162 height 29
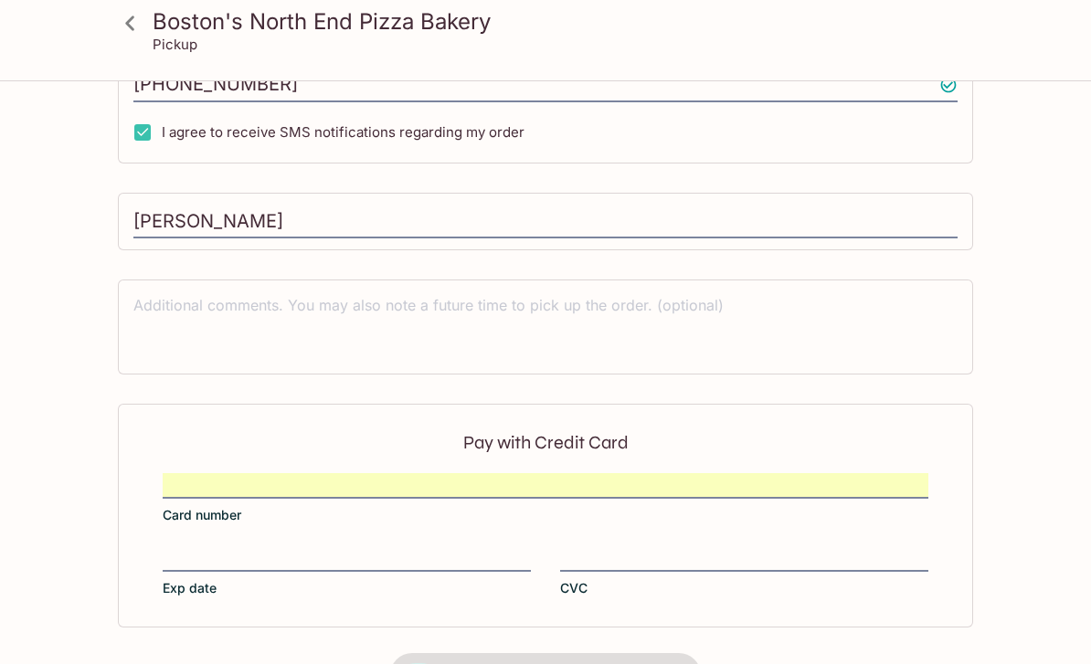
scroll to position [338, 0]
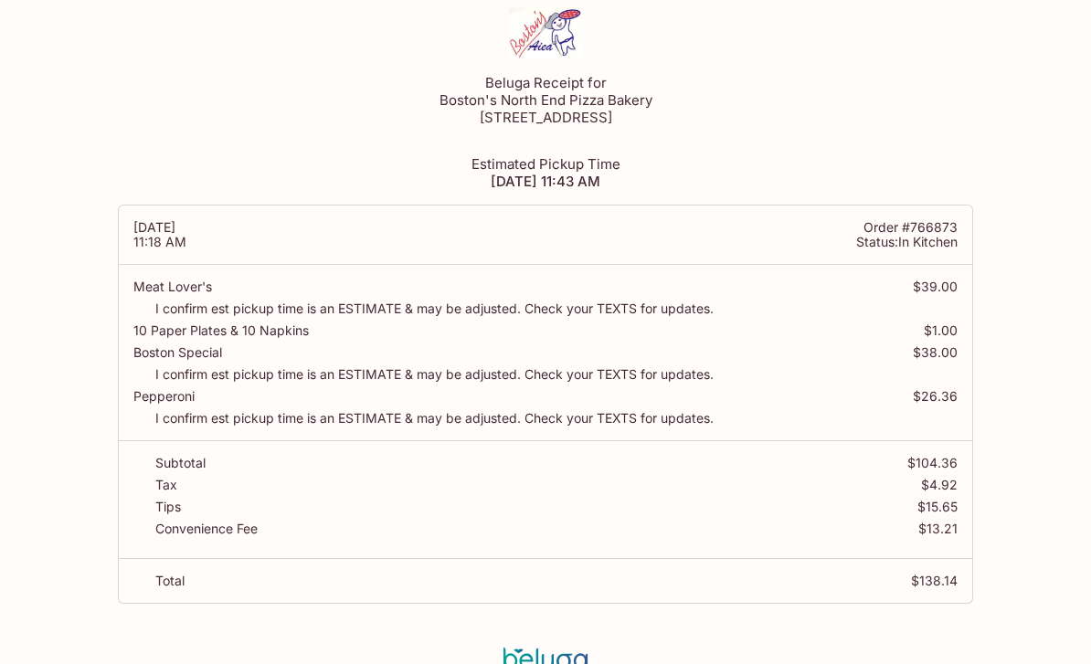
scroll to position [7, 0]
